Goal: Find specific page/section: Find specific page/section

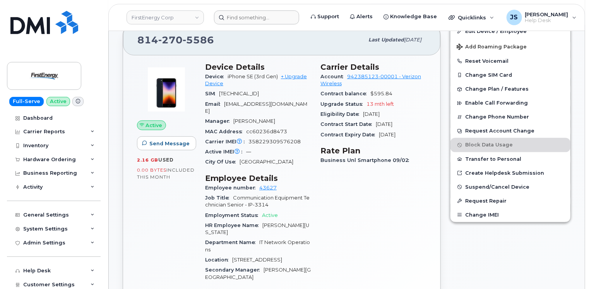
scroll to position [193, 0]
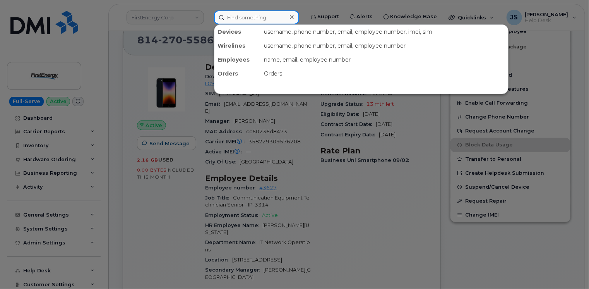
paste input "[PHONE_NUMBER]"
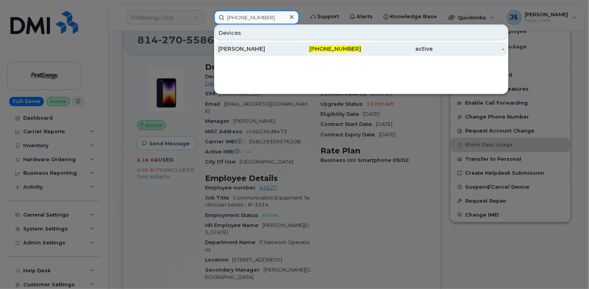
type input "646-325-2835"
click at [239, 50] on div "SERGIO ARREOLA" at bounding box center [254, 49] width 72 height 8
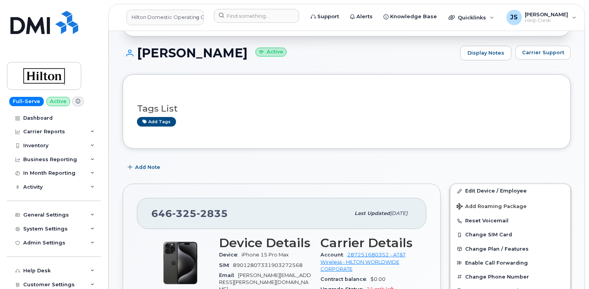
scroll to position [77, 0]
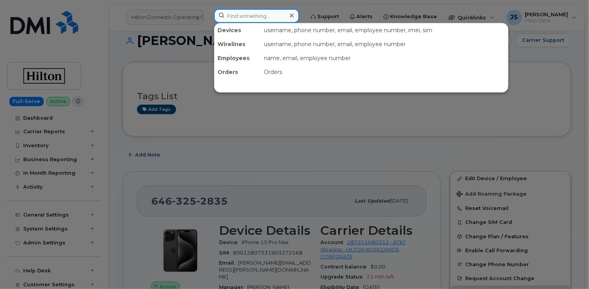
paste input "913-415-3047"
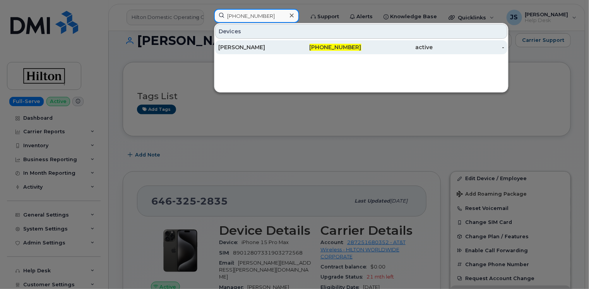
type input "913-415-3047"
click at [262, 44] on div "PAUL BELOBRAYDIC" at bounding box center [254, 47] width 72 height 8
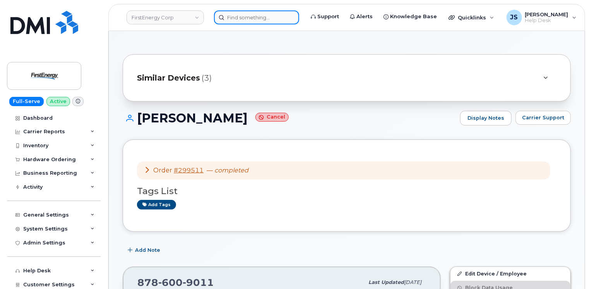
click at [249, 18] on input at bounding box center [256, 17] width 85 height 14
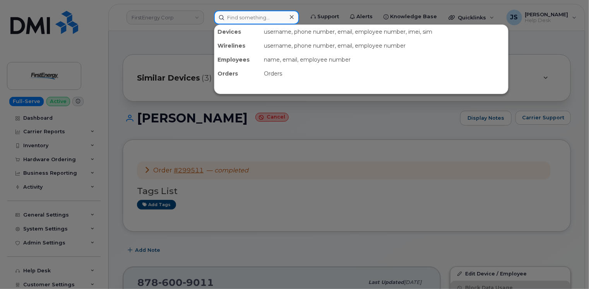
paste input "646-398-3184"
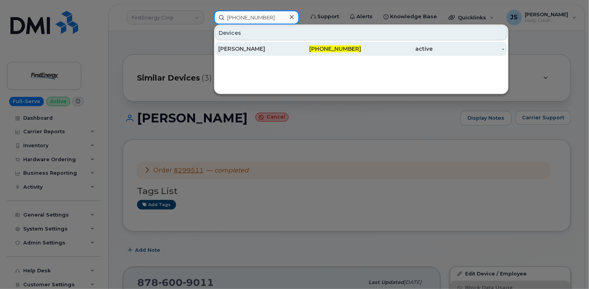
type input "646-398-3184"
click at [240, 45] on div "SERGIO ARREOLA" at bounding box center [254, 49] width 72 height 8
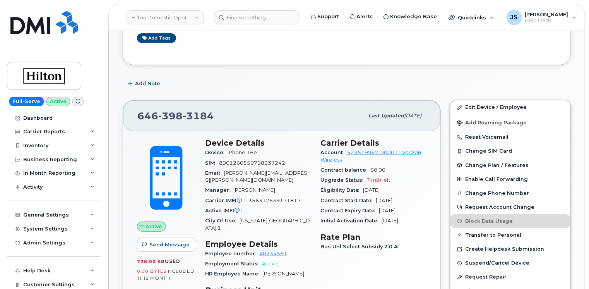
scroll to position [155, 0]
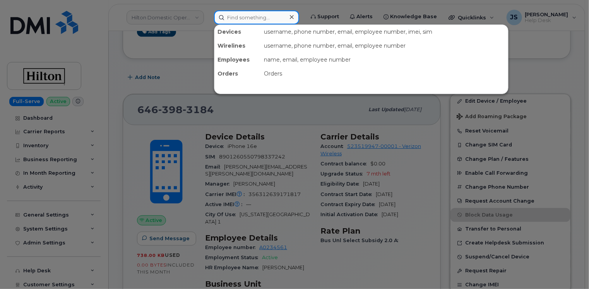
paste input "847-494-6704"
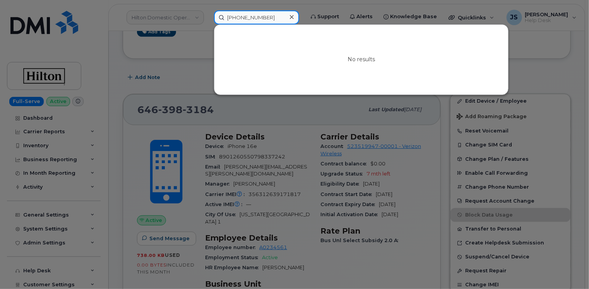
type input "847-494-6704"
click at [200, 67] on div at bounding box center [294, 144] width 589 height 289
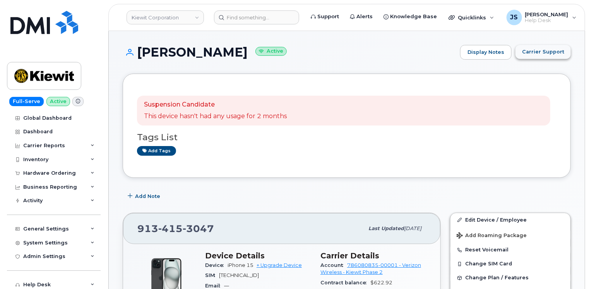
click at [542, 51] on span "Carrier Support" at bounding box center [543, 51] width 42 height 7
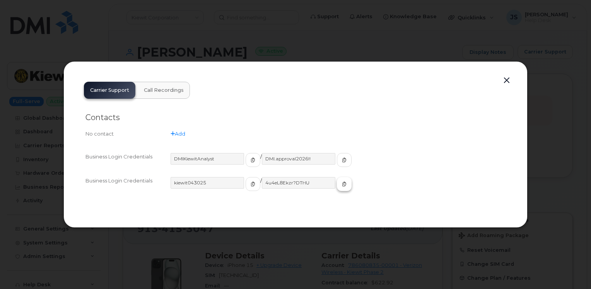
click at [341, 183] on span "button" at bounding box center [344, 183] width 7 height 7
